Goal: Information Seeking & Learning: Learn about a topic

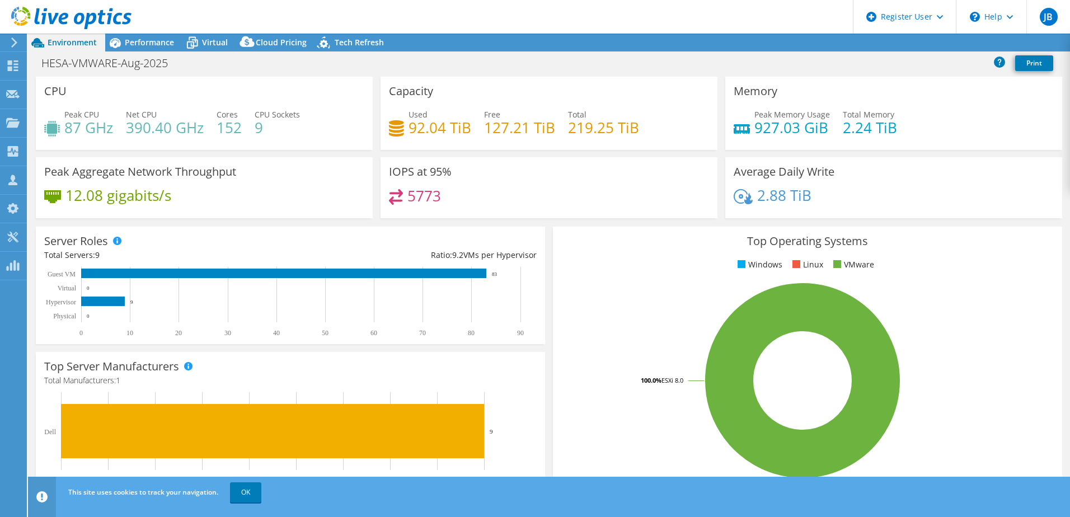
select select "USD"
click at [163, 34] on div "Performance" at bounding box center [143, 43] width 77 height 18
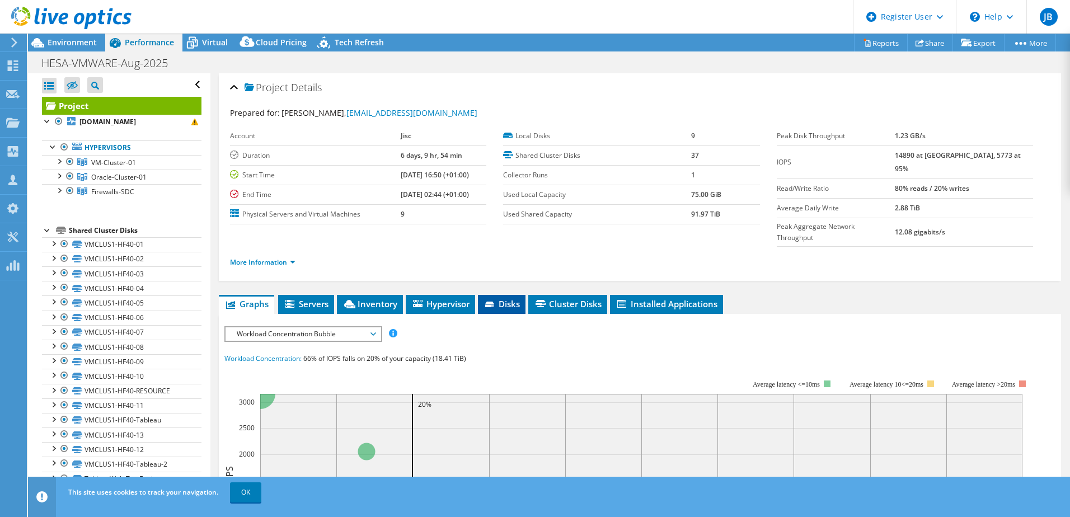
click at [485, 298] on span "Disks" at bounding box center [502, 303] width 36 height 11
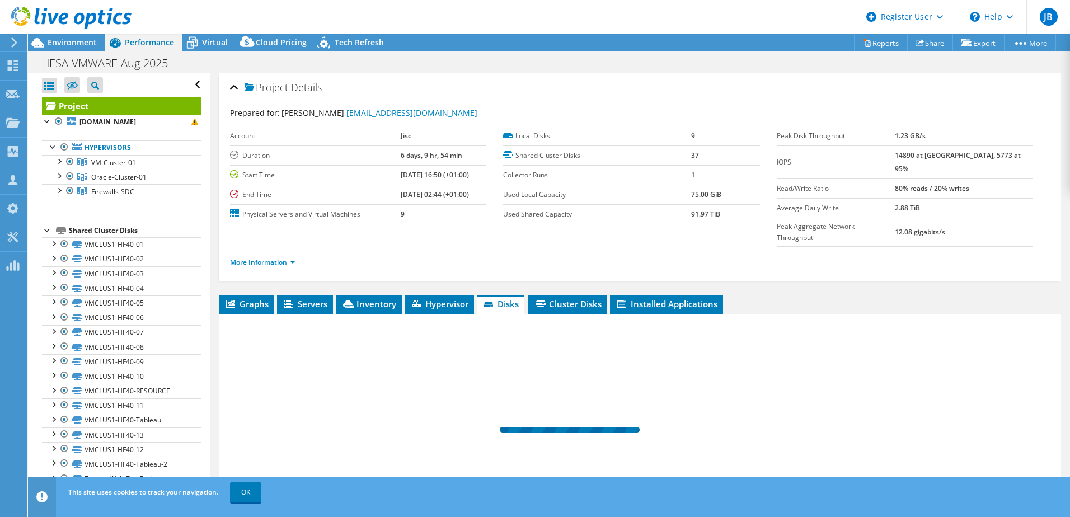
click at [412, 314] on div at bounding box center [640, 433] width 842 height 238
click at [457, 298] on span "Hypervisor" at bounding box center [439, 303] width 58 height 11
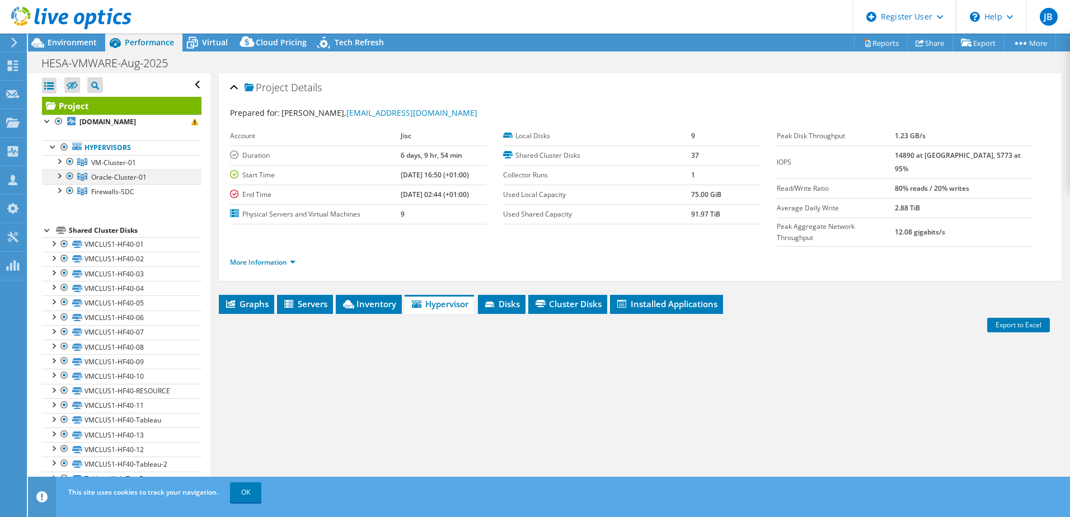
click at [71, 175] on div at bounding box center [69, 176] width 11 height 13
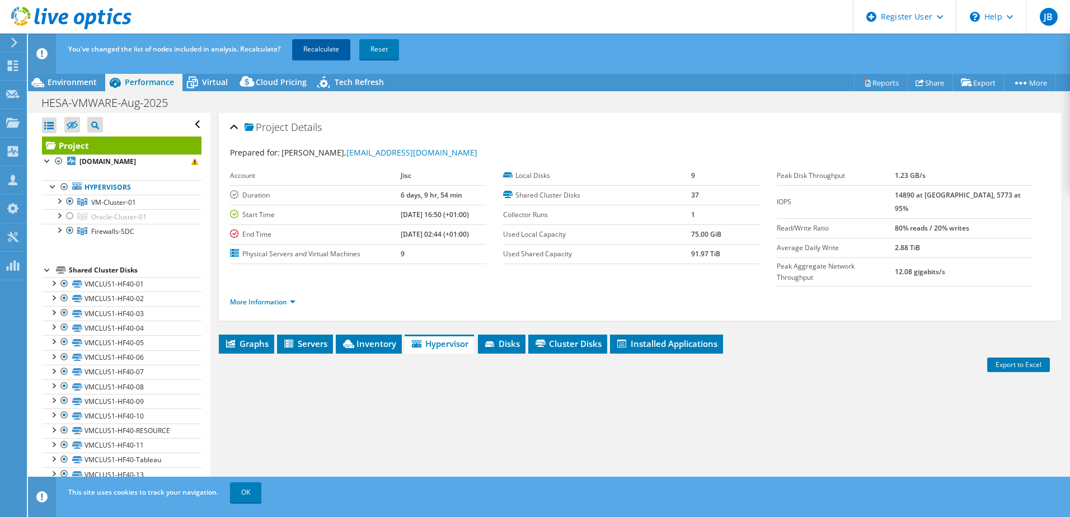
click at [312, 44] on link "Recalculate" at bounding box center [321, 49] width 58 height 20
click at [283, 297] on link "More Information" at bounding box center [262, 302] width 65 height 10
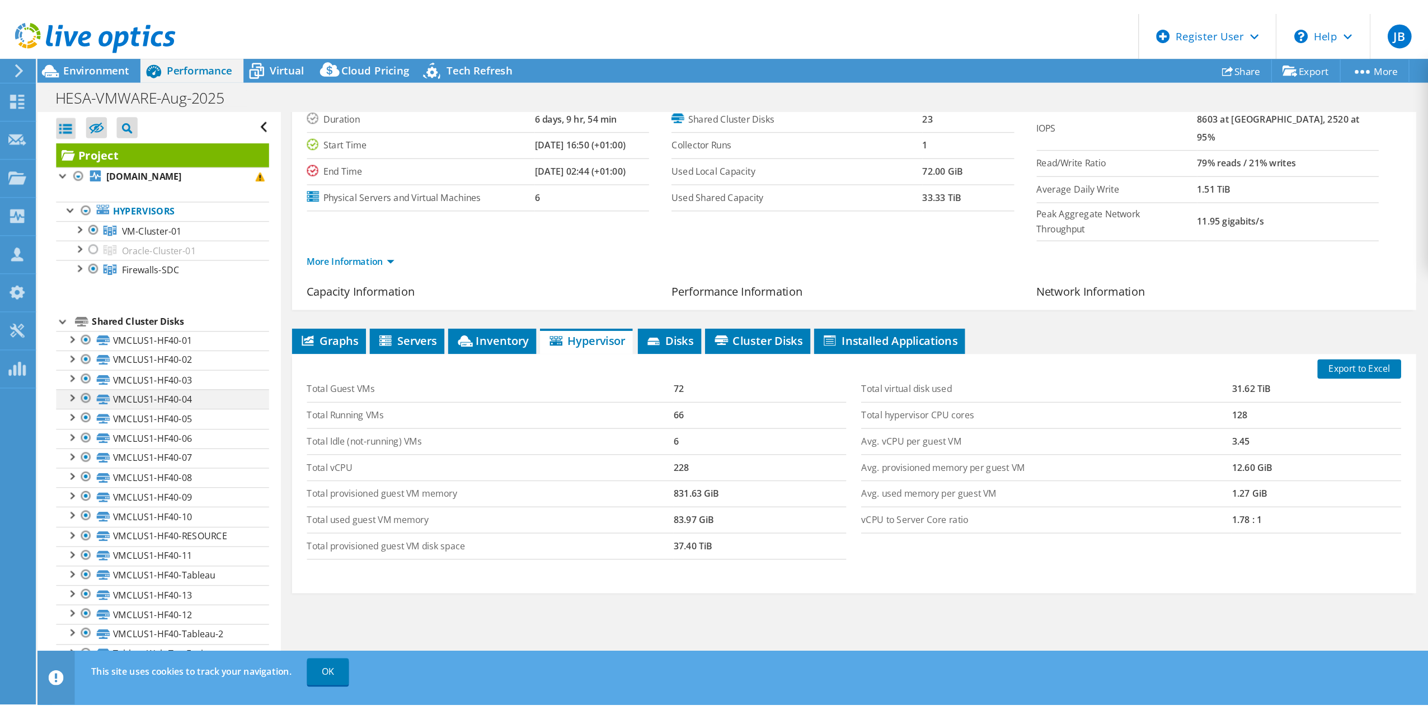
scroll to position [77, 0]
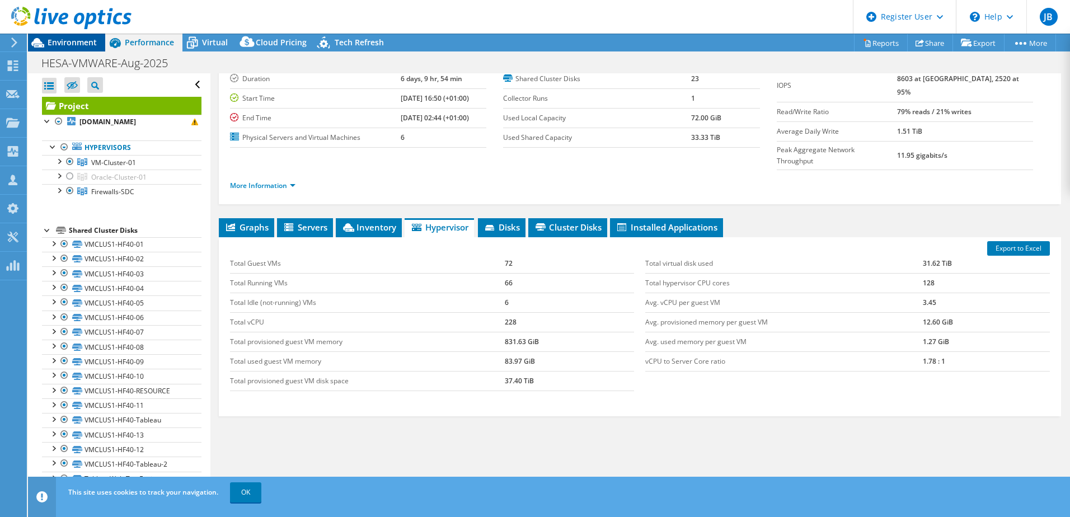
click at [87, 46] on span "Environment" at bounding box center [72, 42] width 49 height 11
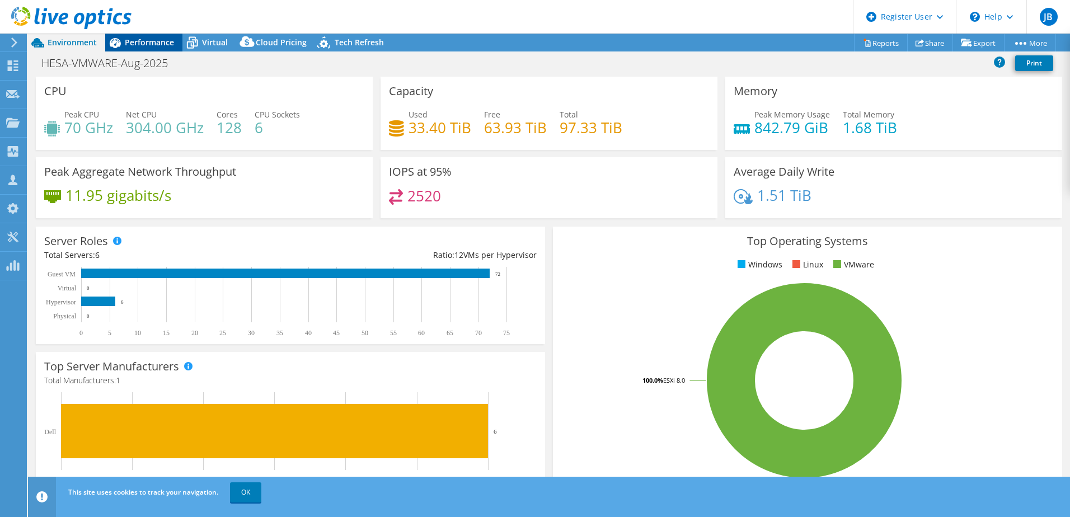
click at [163, 40] on span "Performance" at bounding box center [149, 42] width 49 height 11
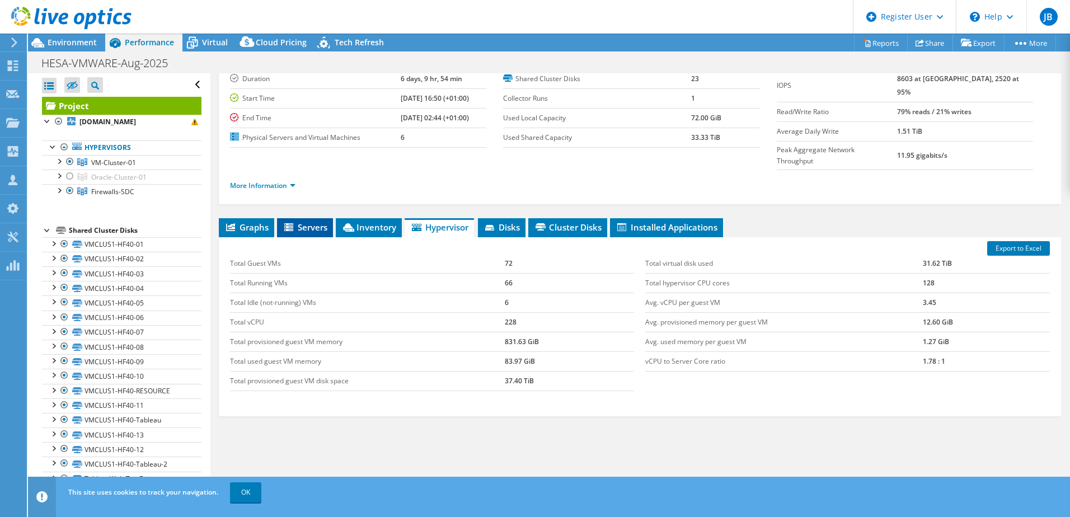
click at [308, 222] on span "Servers" at bounding box center [305, 227] width 45 height 11
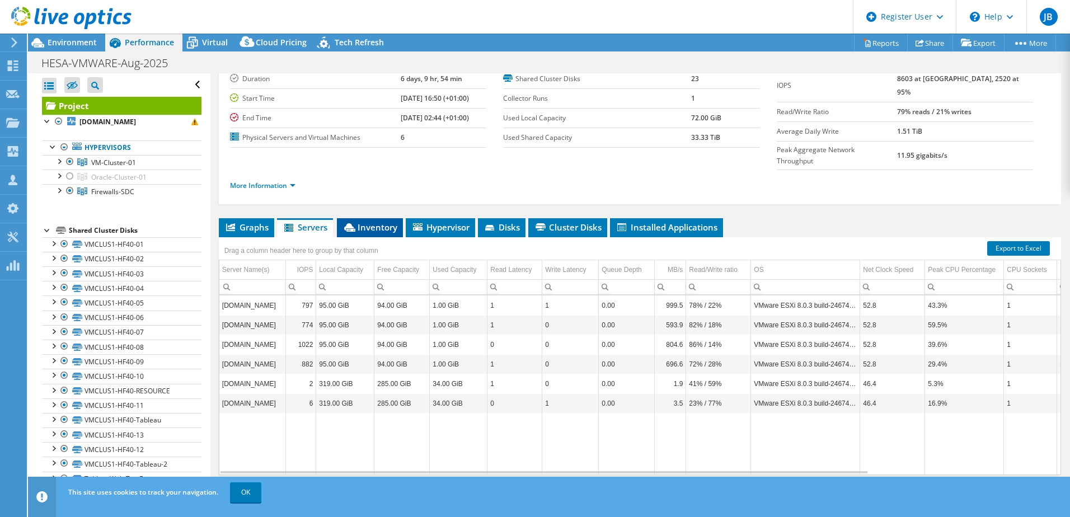
click at [365, 222] on span "Inventory" at bounding box center [370, 227] width 55 height 11
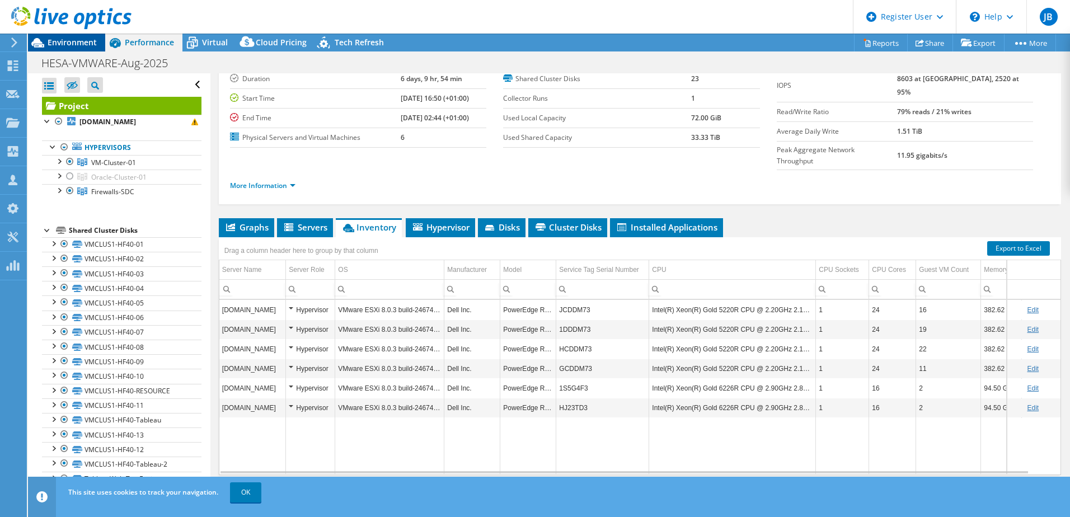
click at [90, 46] on span "Environment" at bounding box center [72, 42] width 49 height 11
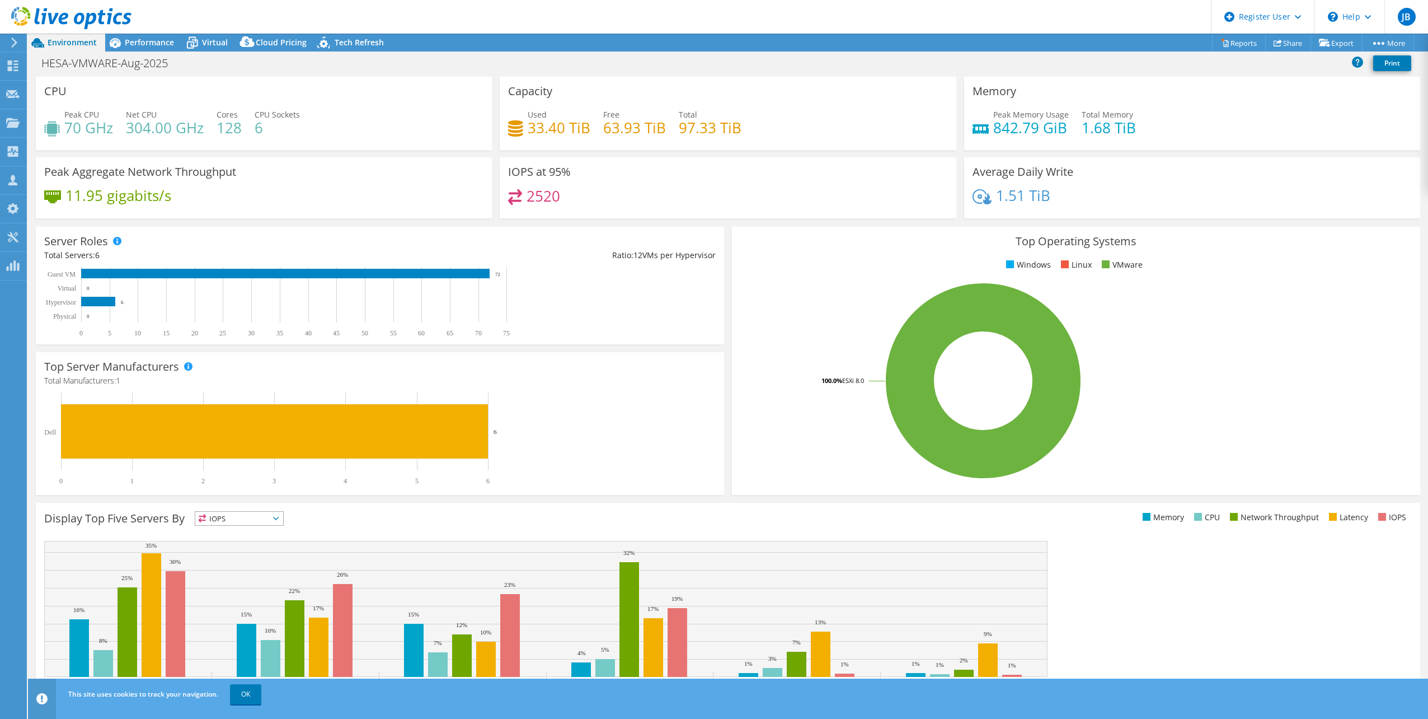
scroll to position [0, 0]
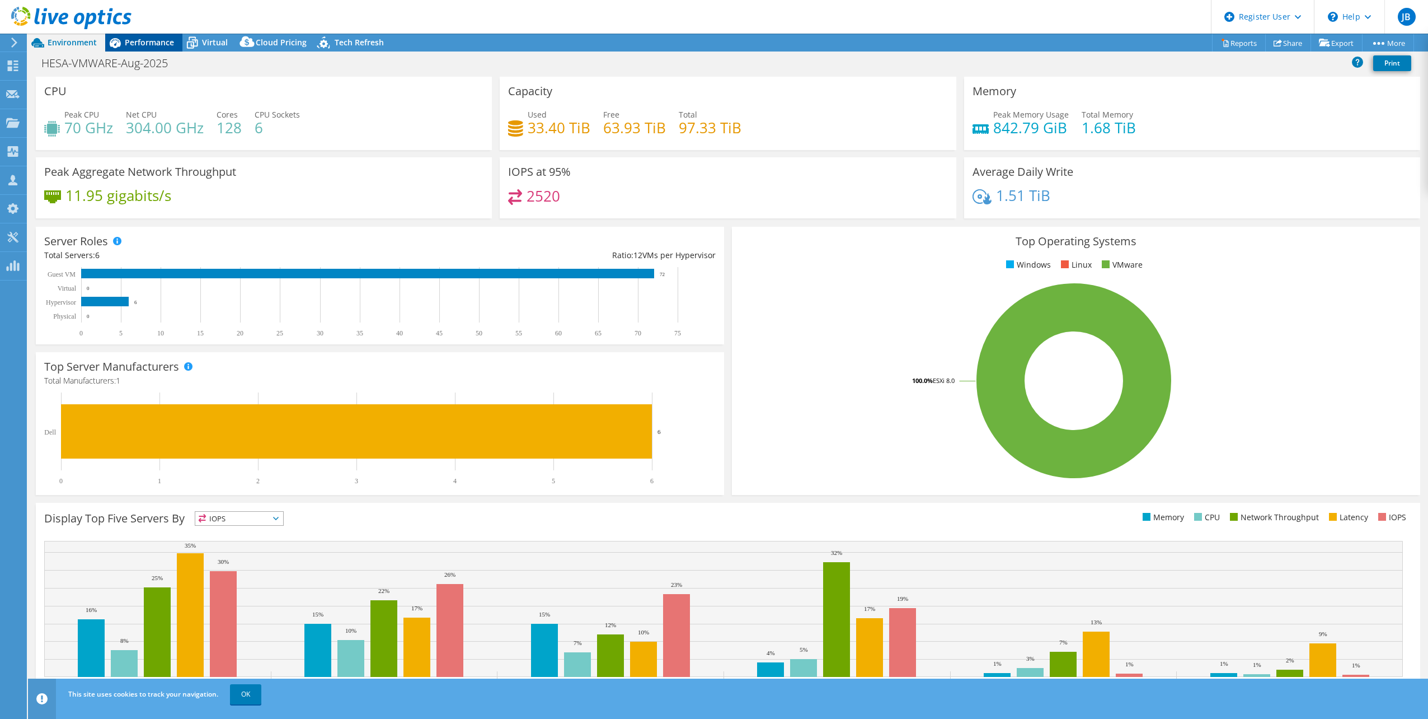
click at [159, 46] on span "Performance" at bounding box center [149, 42] width 49 height 11
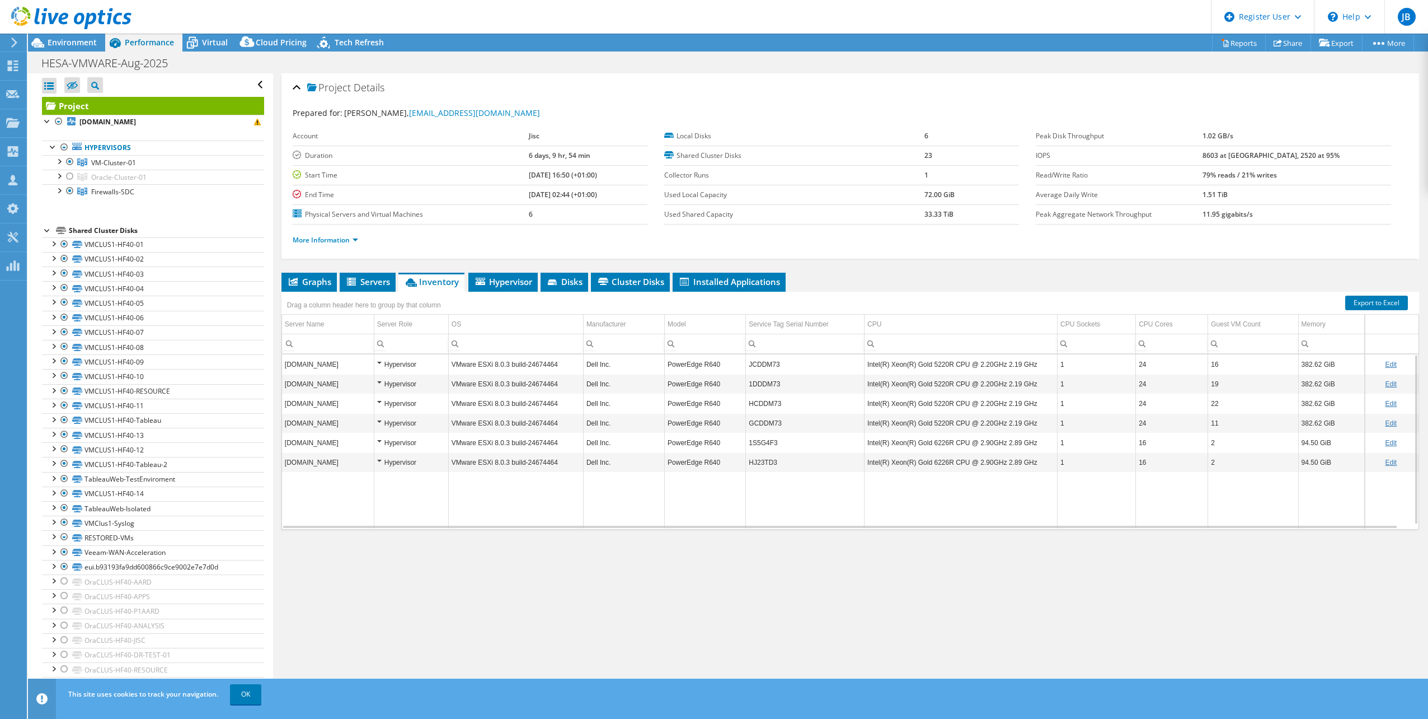
click at [61, 37] on div at bounding box center [66, 18] width 132 height 37
click at [71, 43] on span "Environment" at bounding box center [72, 42] width 49 height 11
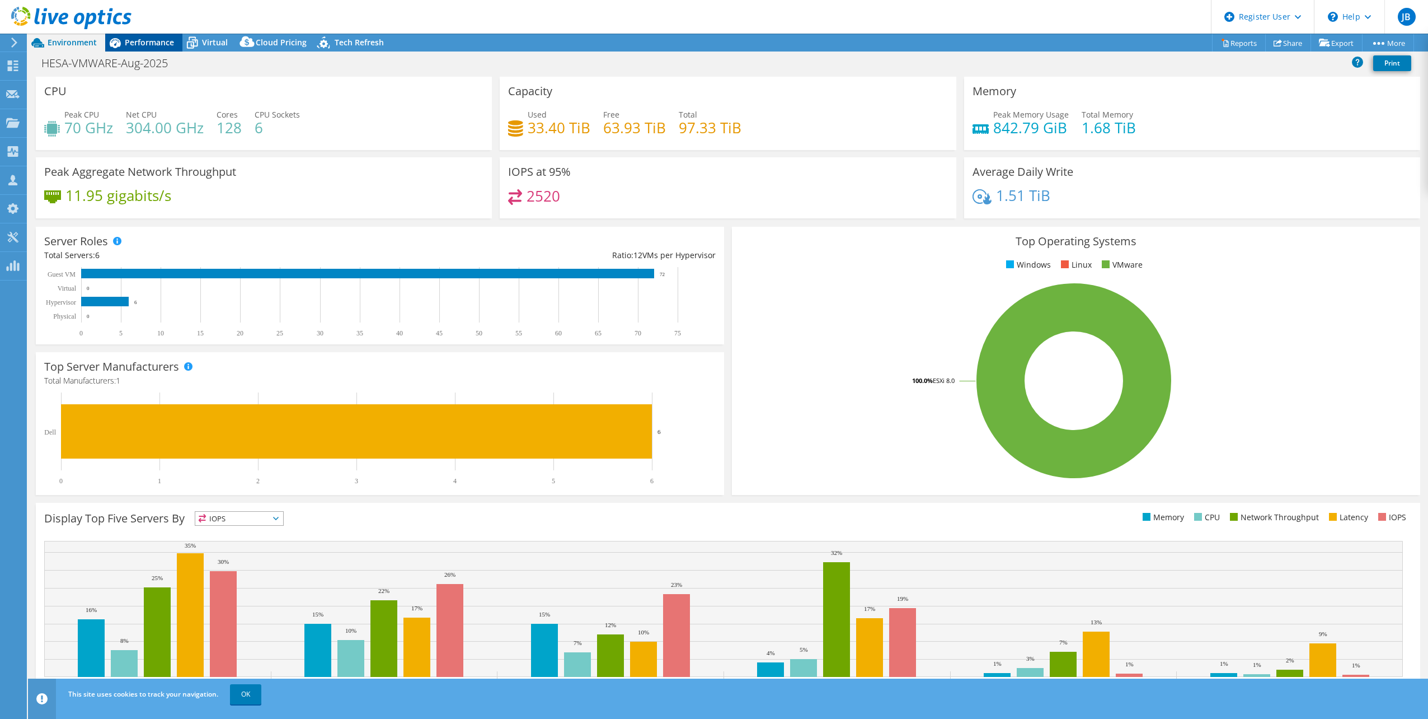
click at [164, 49] on div "Performance" at bounding box center [143, 43] width 77 height 18
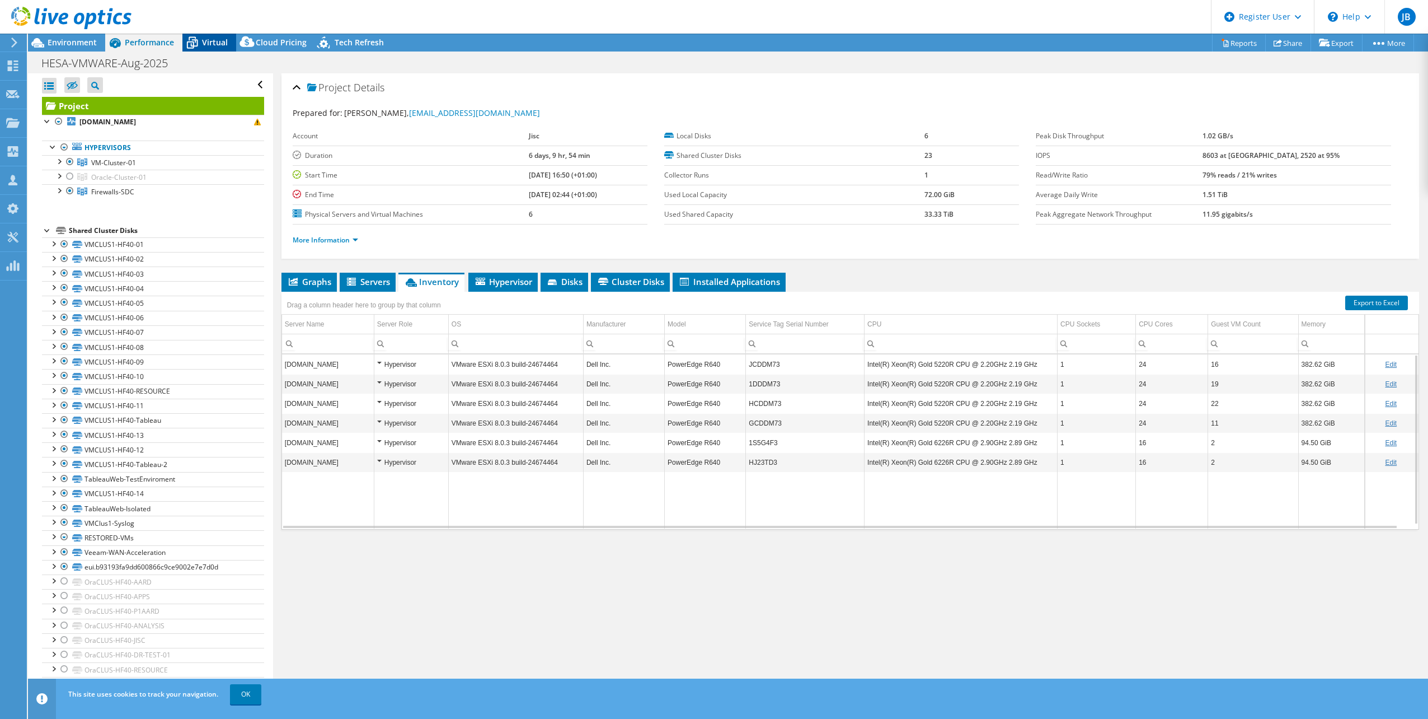
click at [210, 45] on span "Virtual" at bounding box center [215, 42] width 26 height 11
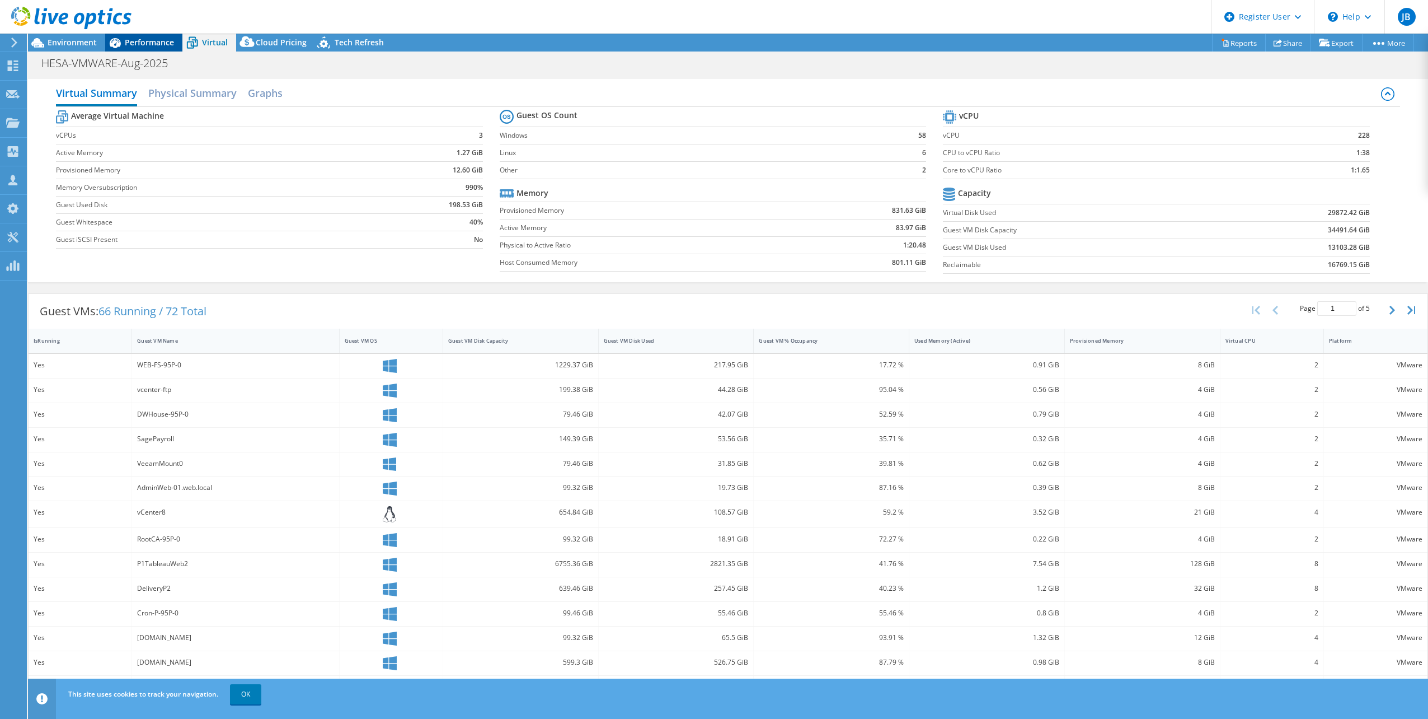
click at [142, 42] on span "Performance" at bounding box center [149, 42] width 49 height 11
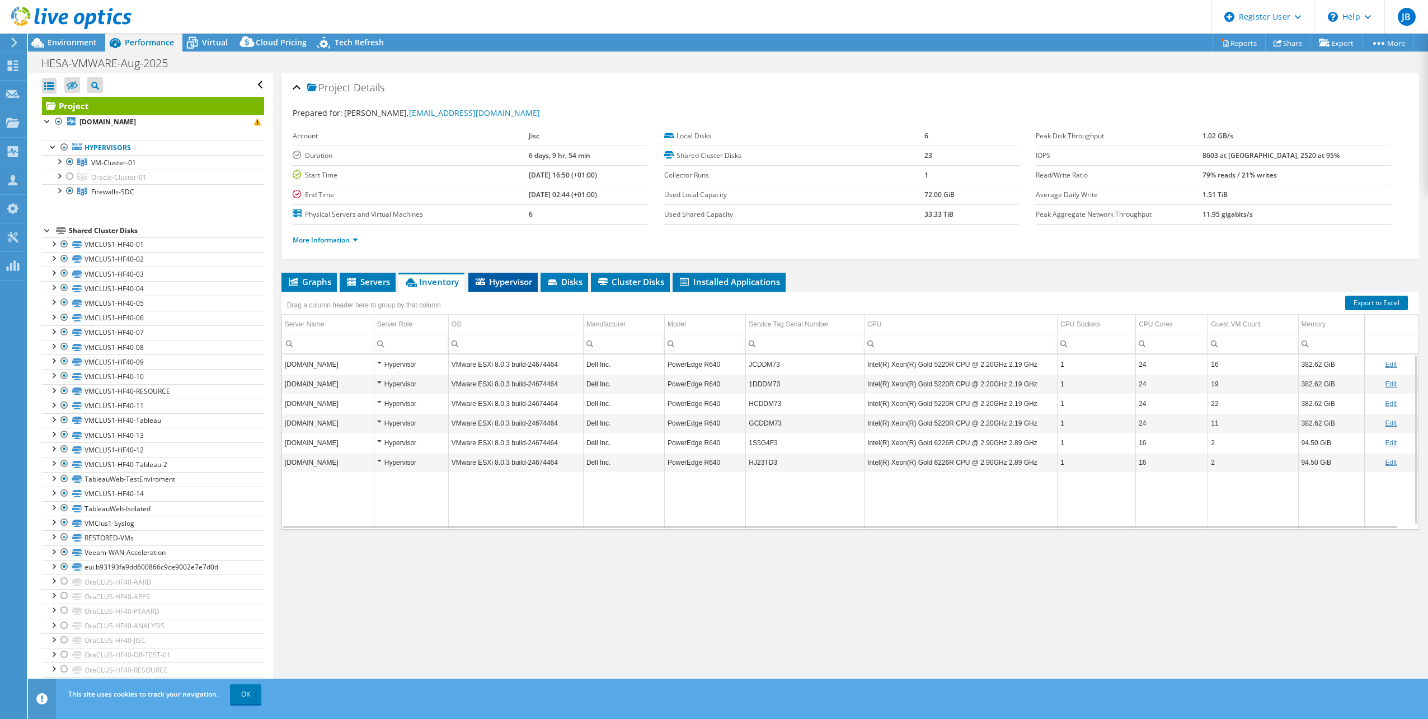
click at [490, 286] on span "Hypervisor" at bounding box center [503, 281] width 58 height 11
